Goal: Complete application form: Complete application form

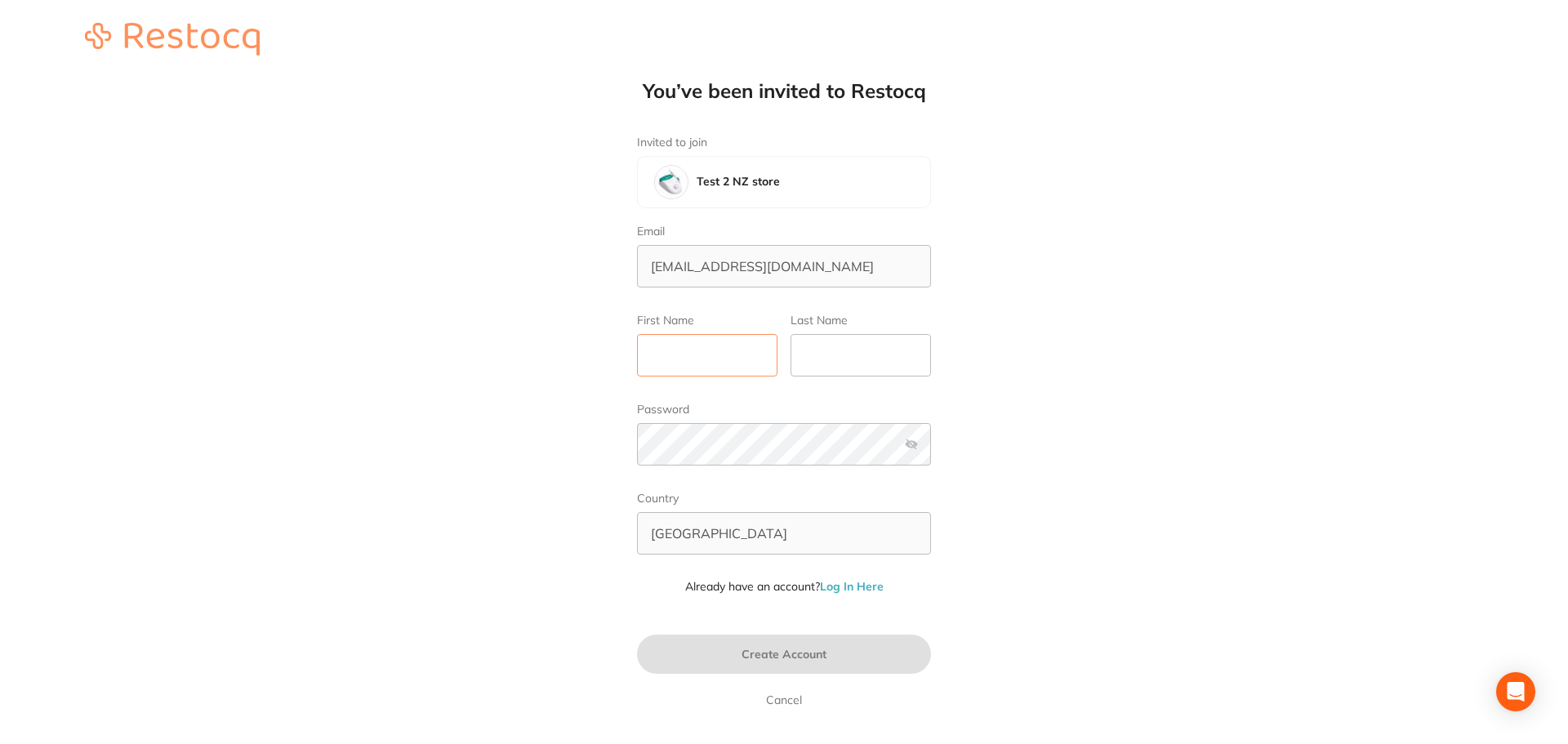
click at [677, 360] on input "First Name" at bounding box center [707, 355] width 140 height 43
type input "Amrita"
click at [827, 364] on input "Last Name" at bounding box center [860, 355] width 140 height 43
type input "Test"
click at [851, 659] on button "Create Account" at bounding box center [783, 654] width 294 height 39
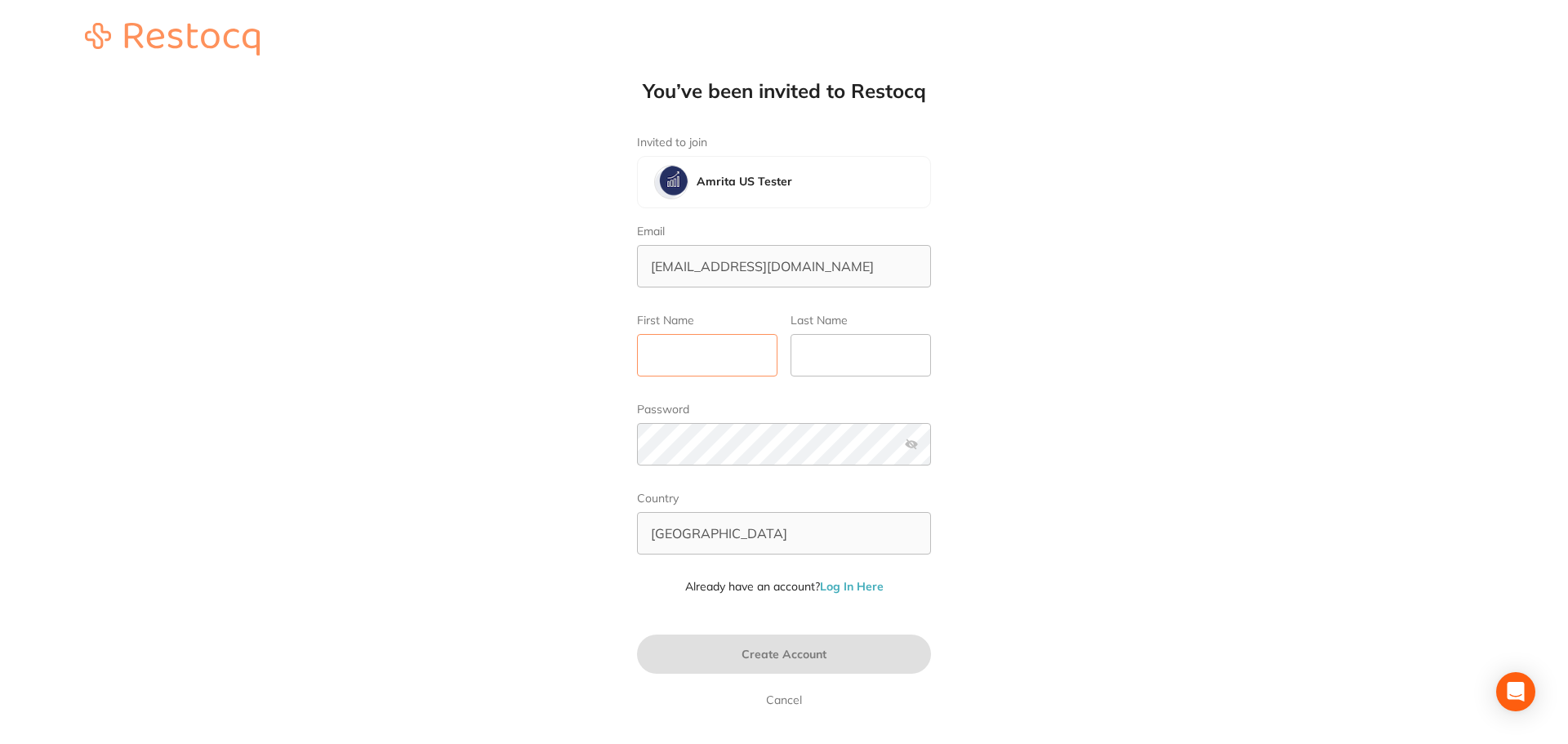
click at [745, 358] on input "First Name" at bounding box center [707, 355] width 140 height 43
type input "Amrita"
click at [794, 349] on input "Last Name" at bounding box center [860, 355] width 140 height 43
type input "Test"
click at [824, 648] on span "Create Account" at bounding box center [783, 654] width 85 height 15
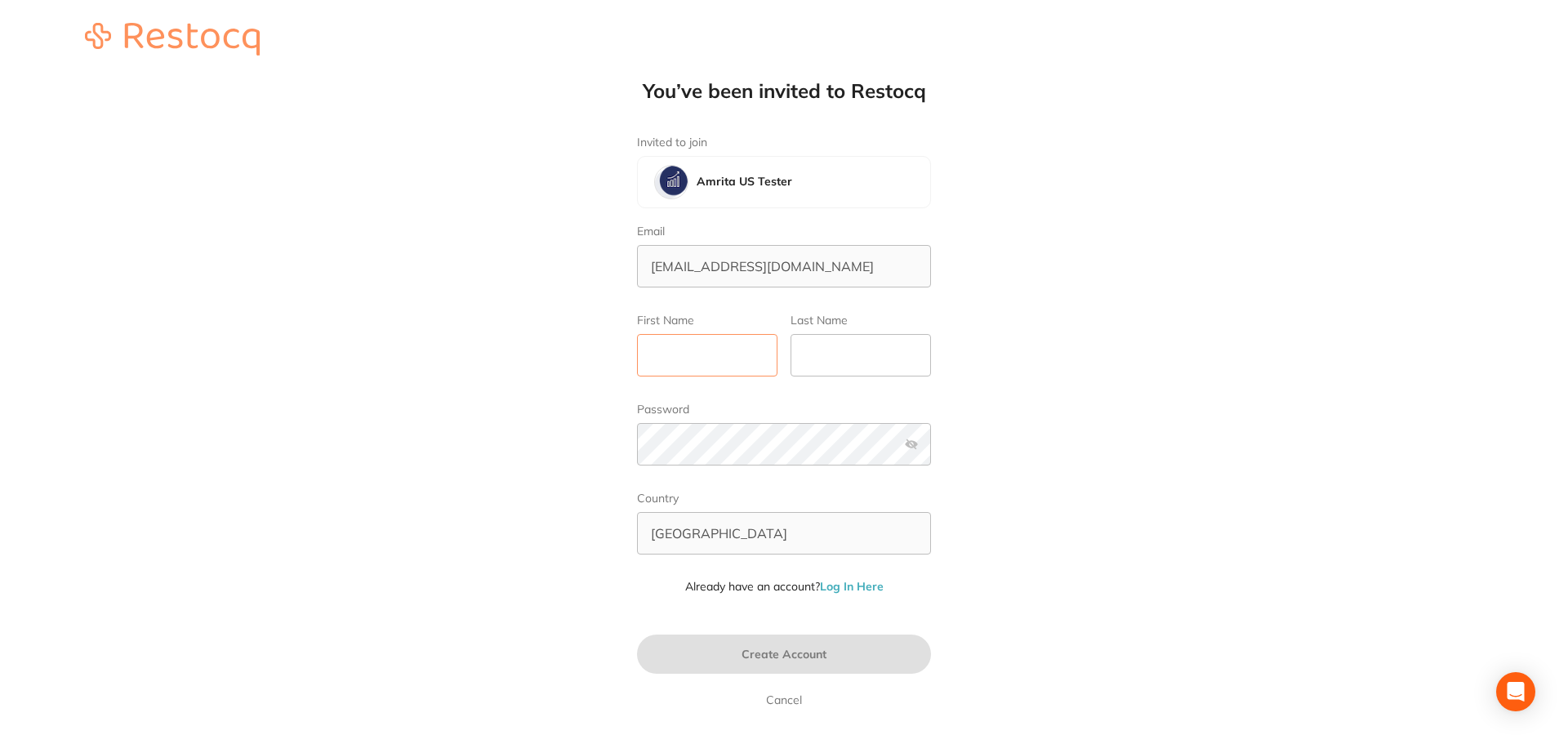
click at [752, 344] on input "First Name" at bounding box center [707, 355] width 140 height 43
type input "Amrita"
click at [866, 365] on input "Last Name" at bounding box center [860, 355] width 140 height 43
type input "Test"
click at [780, 647] on span "Create Account" at bounding box center [783, 654] width 85 height 15
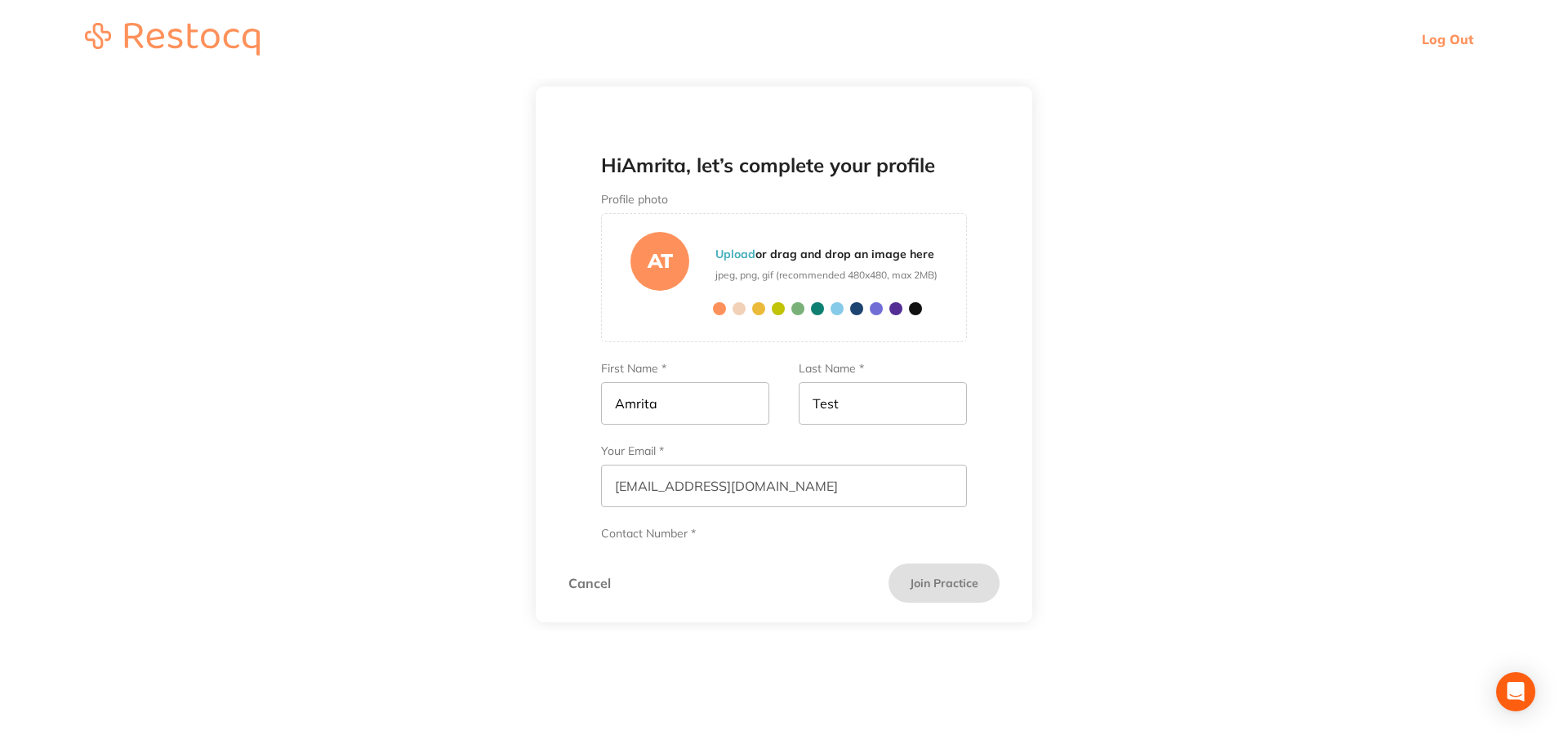
click at [597, 586] on link "Cancel" at bounding box center [589, 583] width 43 height 15
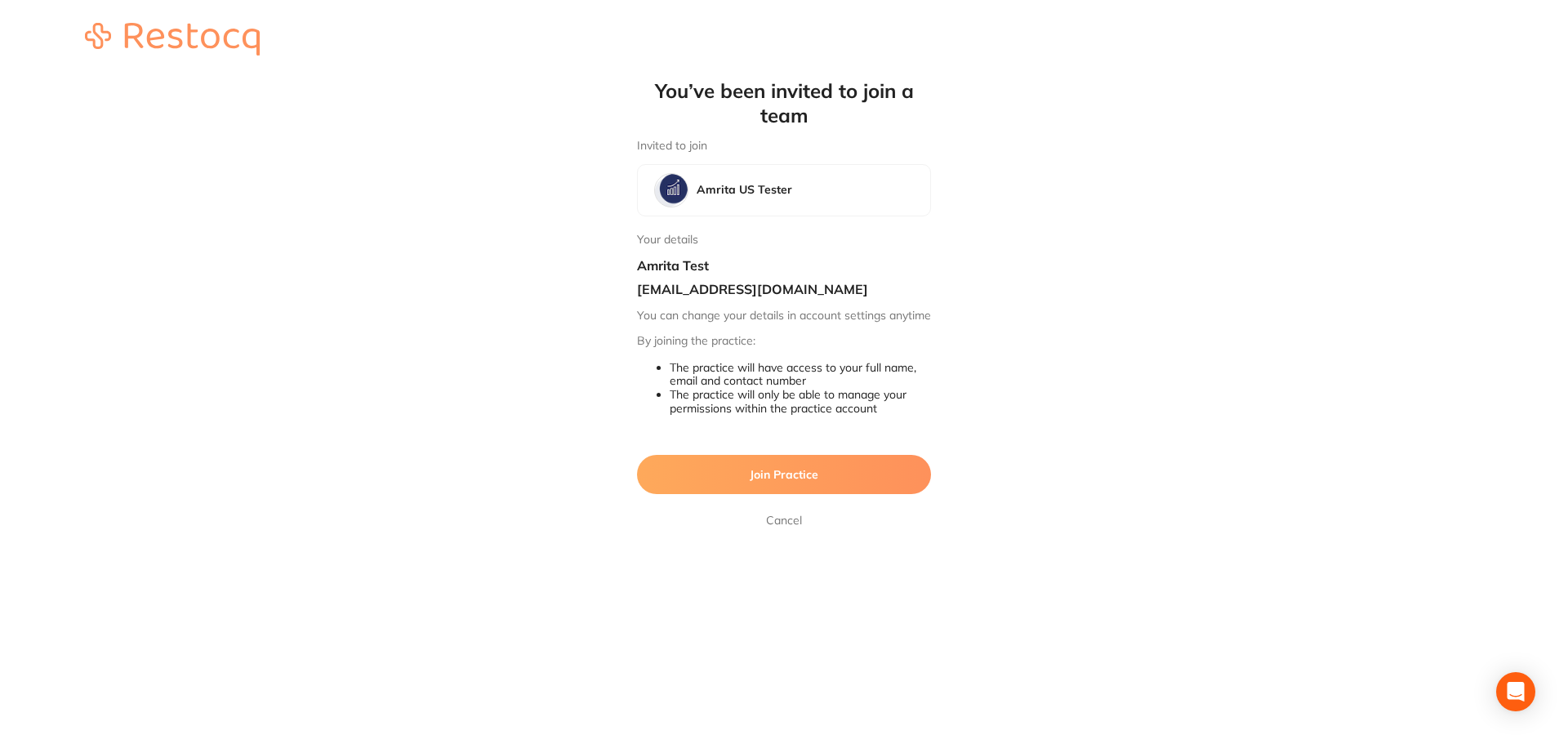
click at [740, 494] on button "Join Practice" at bounding box center [783, 474] width 294 height 39
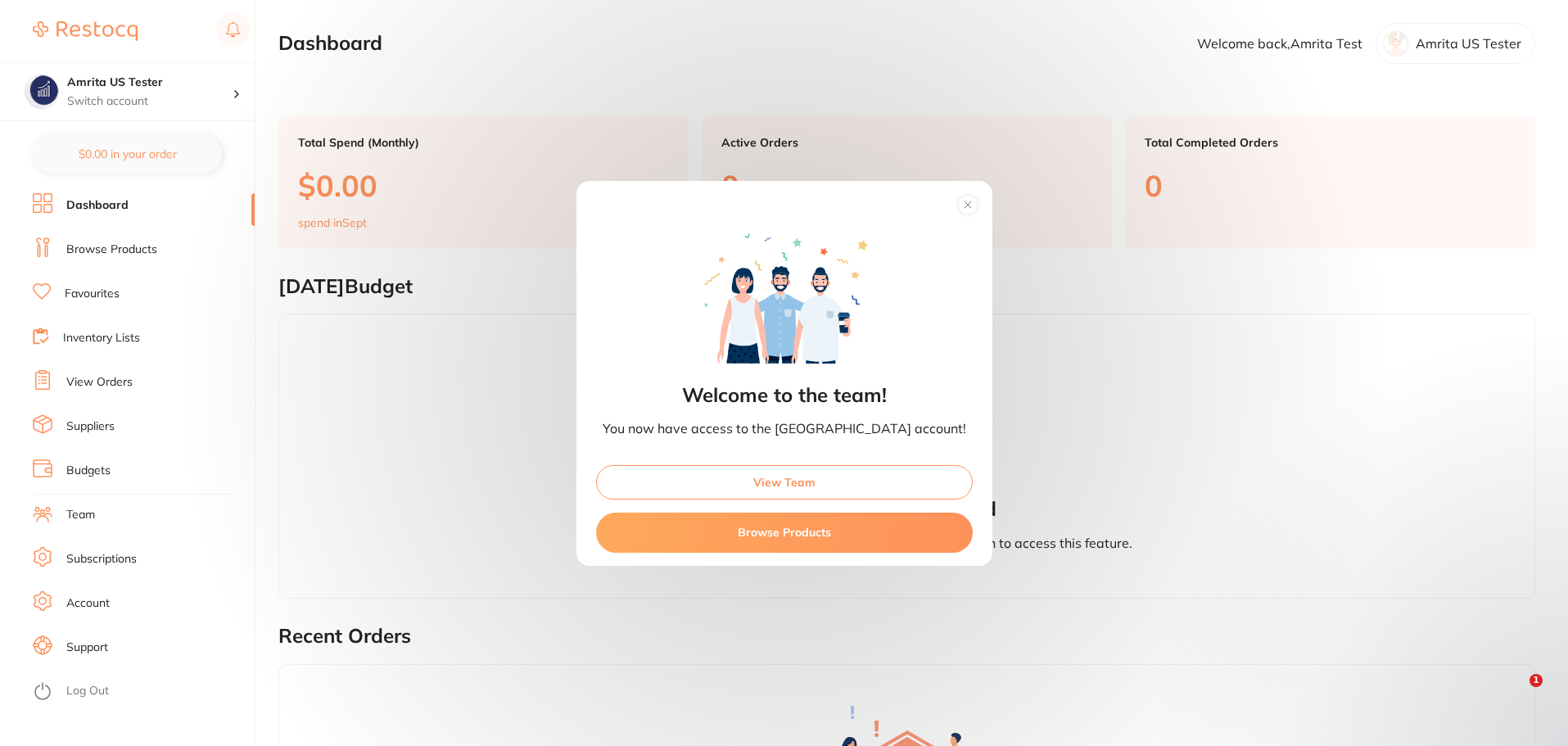
click at [861, 496] on button "View Team" at bounding box center [784, 482] width 377 height 35
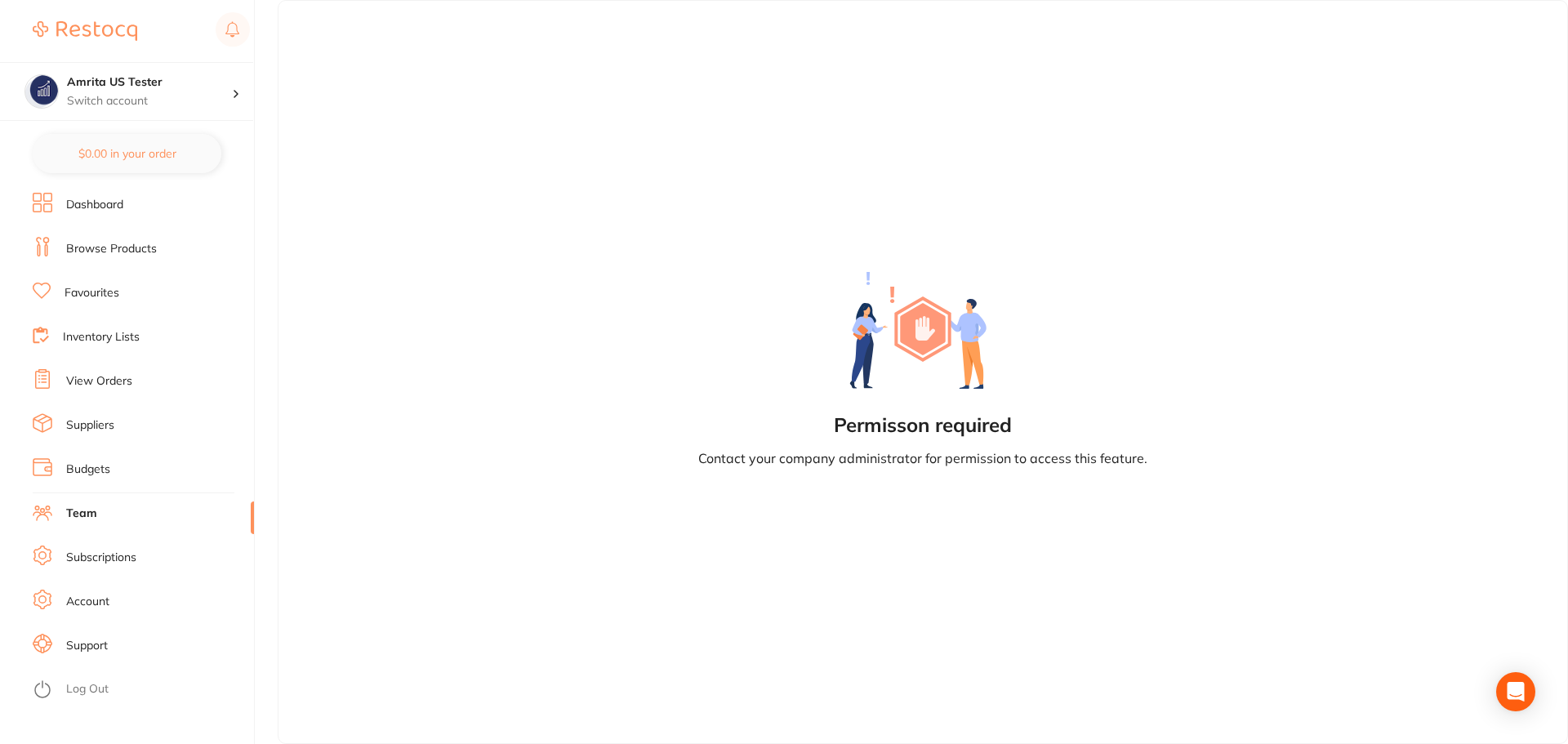
click at [92, 518] on link "Team" at bounding box center [82, 514] width 31 height 16
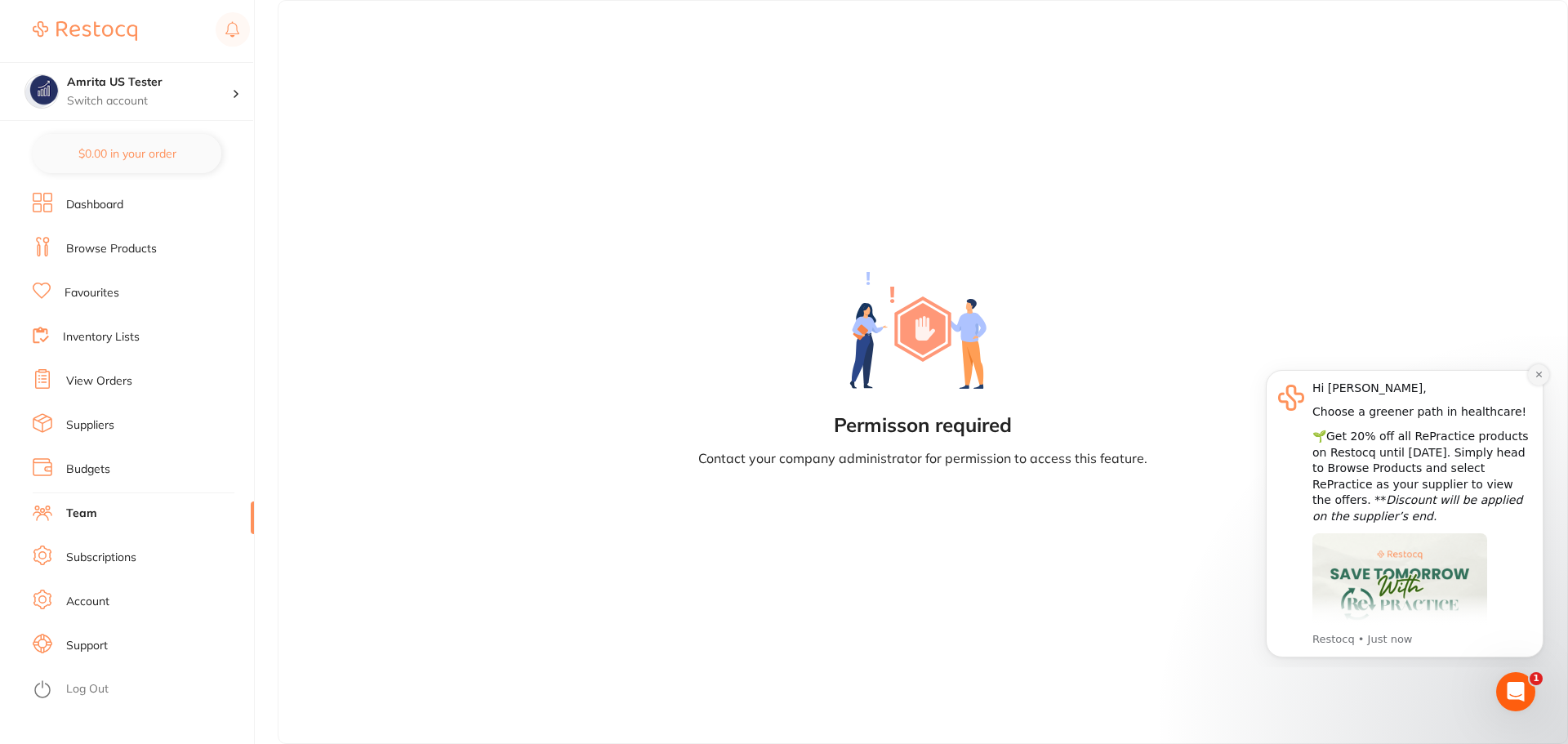
click at [1535, 376] on icon "Dismiss notification" at bounding box center [1539, 374] width 9 height 9
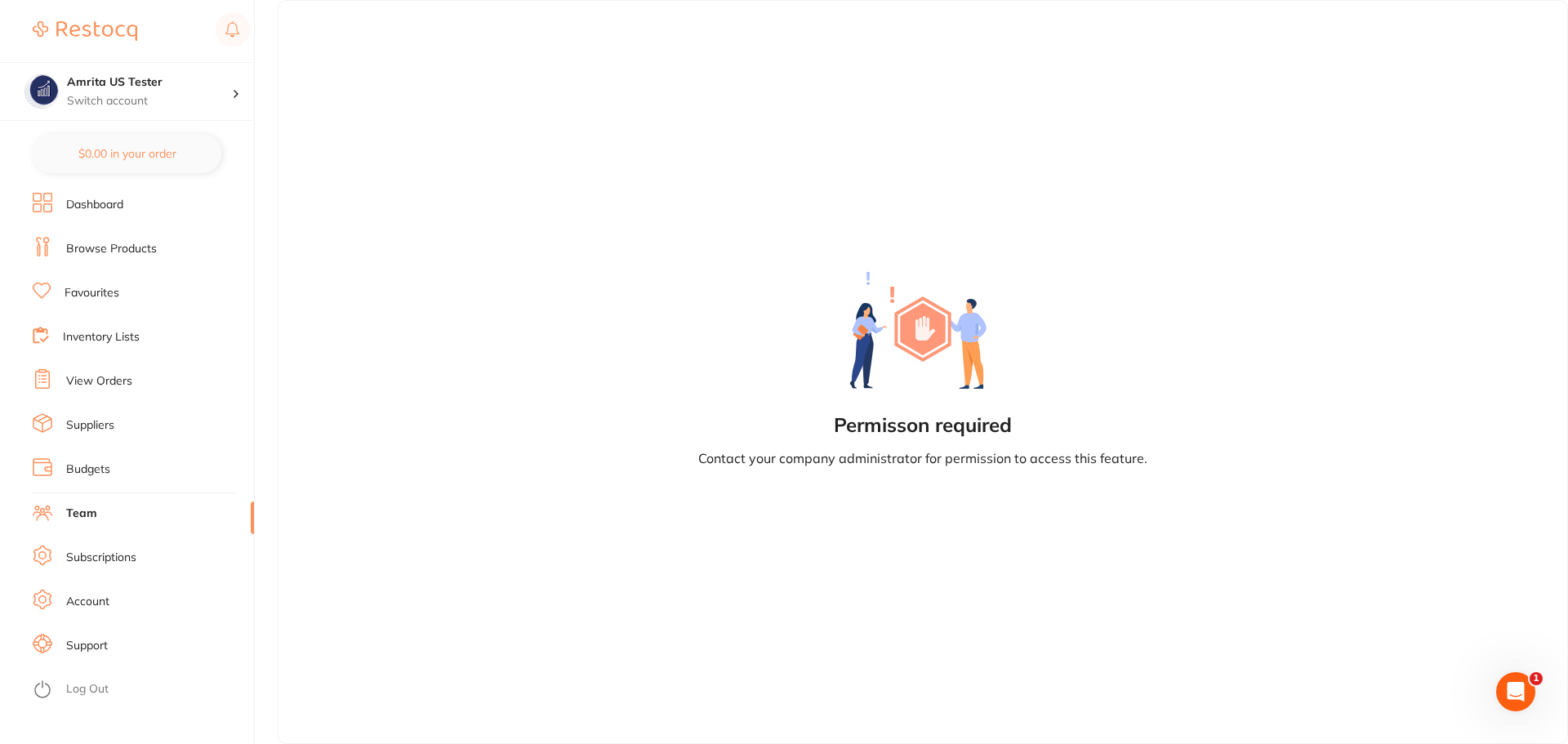
click at [82, 688] on link "Log Out" at bounding box center [87, 689] width 43 height 16
